Goal: Task Accomplishment & Management: Manage account settings

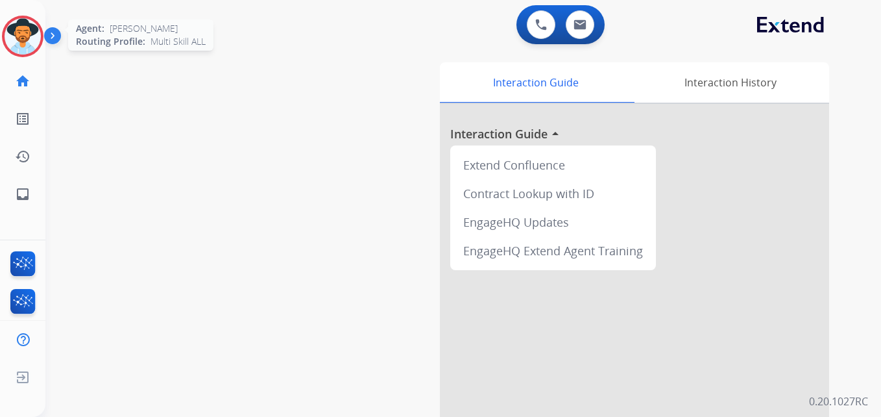
click at [19, 38] on img at bounding box center [23, 36] width 36 height 36
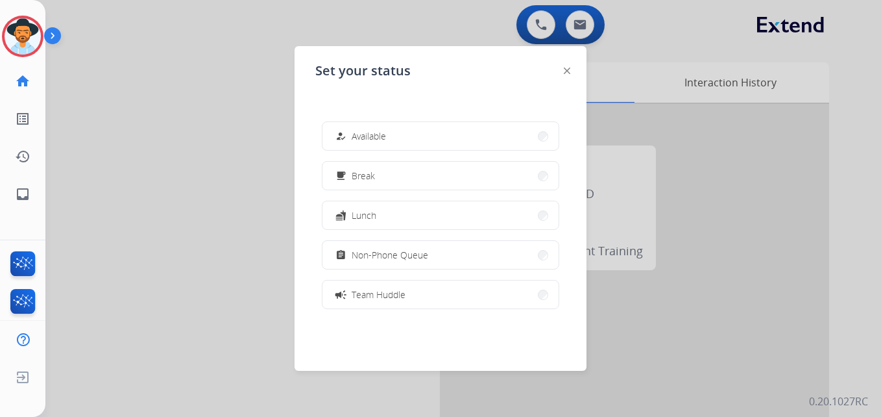
scroll to position [205, 0]
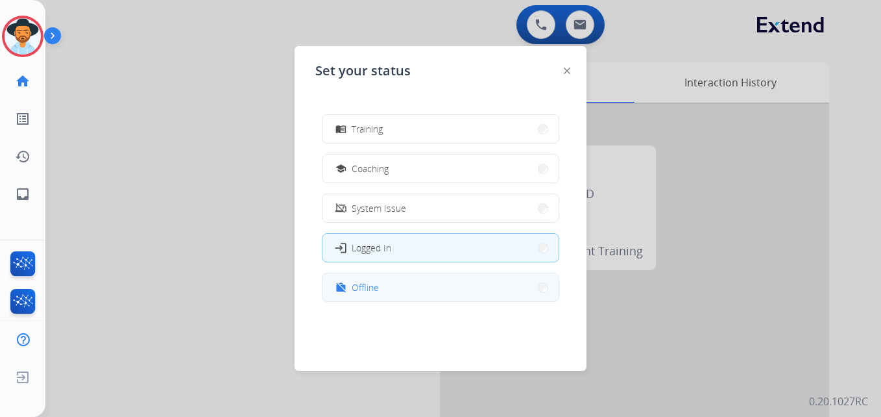
click at [363, 293] on span "Offline" at bounding box center [365, 287] width 27 height 14
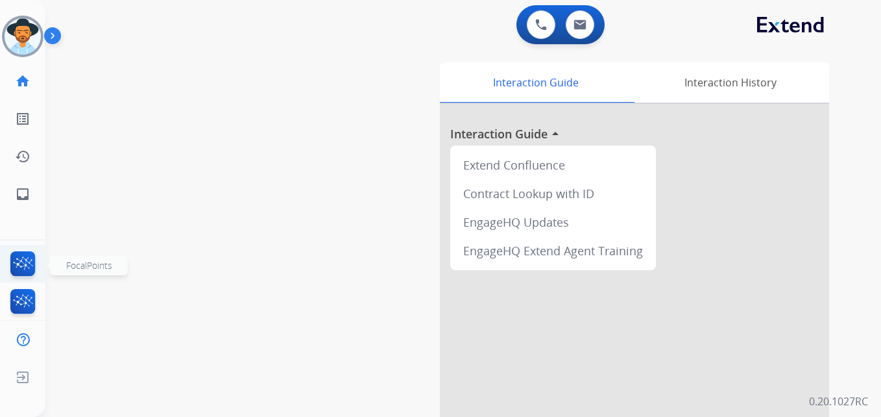
click at [21, 256] on img at bounding box center [23, 266] width 30 height 30
